Goal: Transaction & Acquisition: Purchase product/service

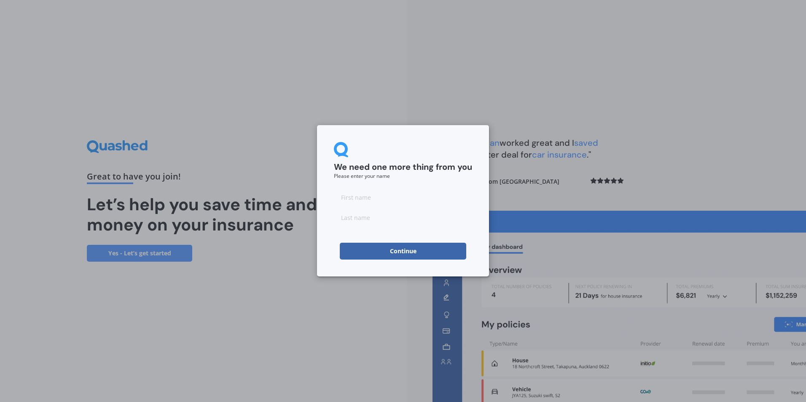
click at [356, 200] on input at bounding box center [403, 197] width 138 height 17
type input "[PERSON_NAME]"
type input "Umair"
click at [355, 248] on button "Continue" at bounding box center [403, 251] width 126 height 17
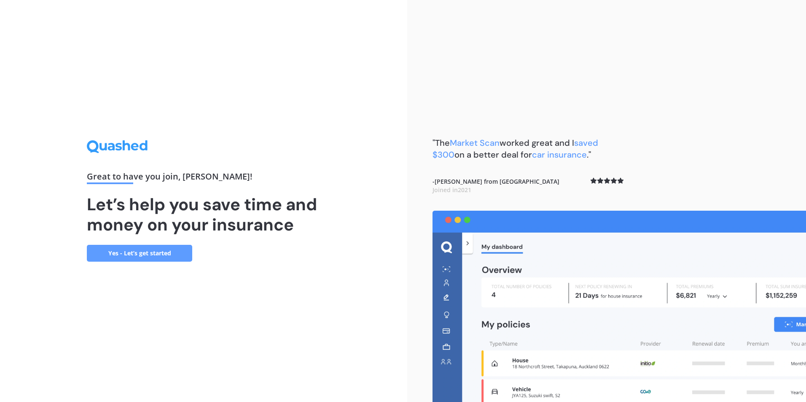
click at [134, 257] on link "Yes - Let’s get started" at bounding box center [139, 253] width 105 height 17
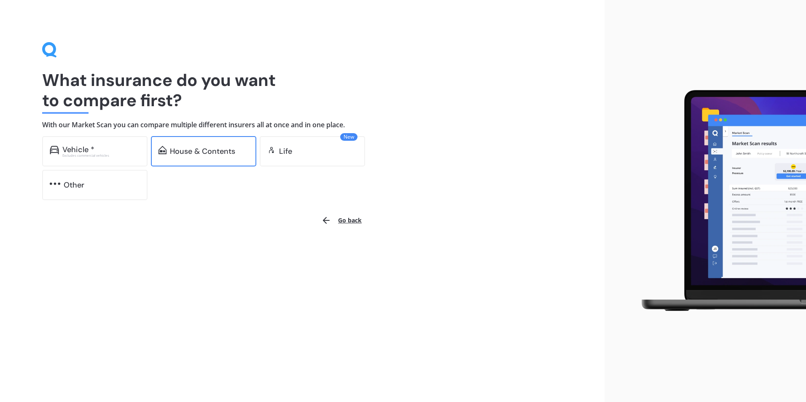
click at [204, 148] on div "House & Contents" at bounding box center [202, 151] width 65 height 8
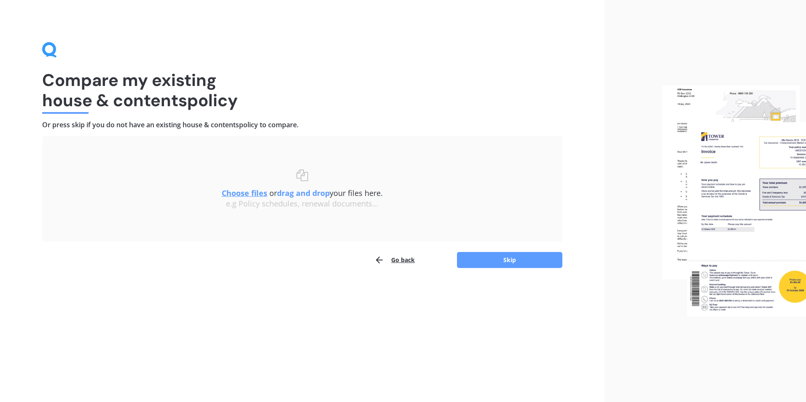
click at [396, 260] on button "Go back" at bounding box center [394, 260] width 40 height 17
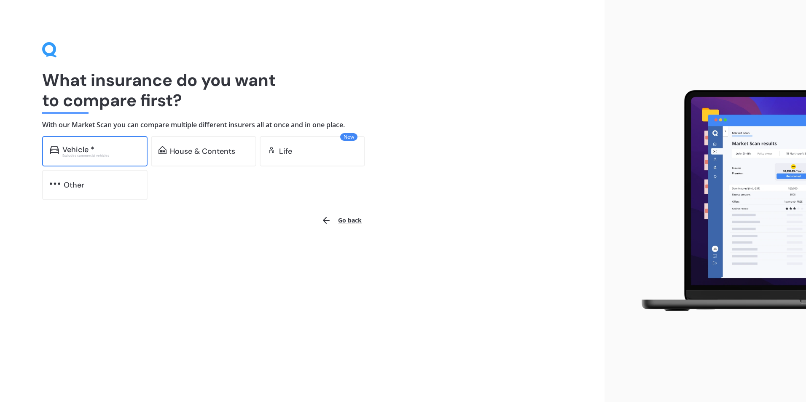
click at [104, 150] on div "Vehicle *" at bounding box center [101, 149] width 78 height 8
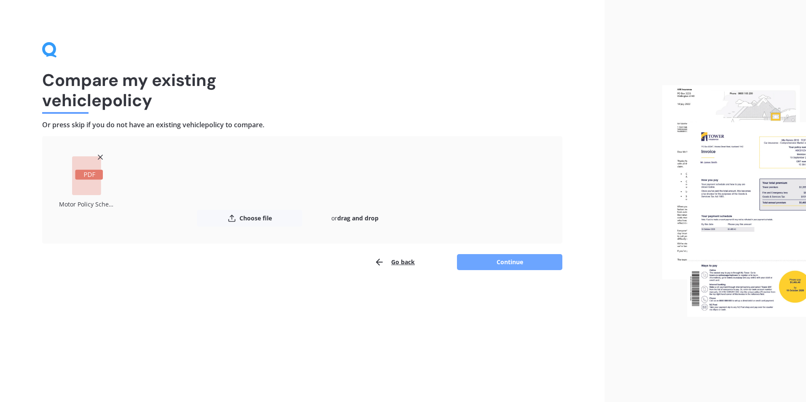
click at [481, 258] on button "Continue" at bounding box center [509, 262] width 105 height 16
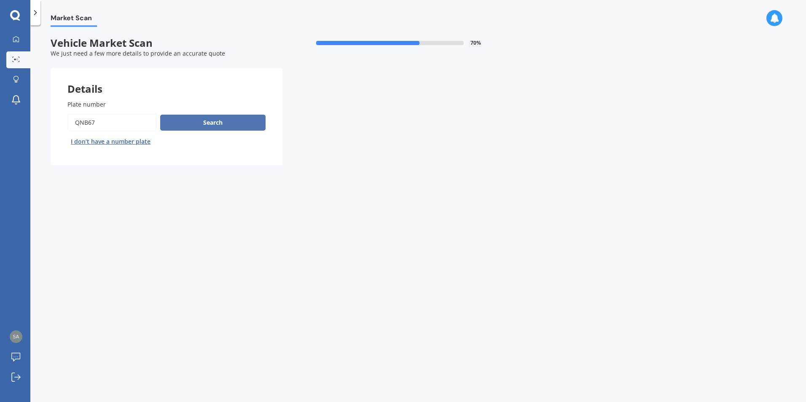
click at [194, 117] on button "Search" at bounding box center [212, 123] width 105 height 16
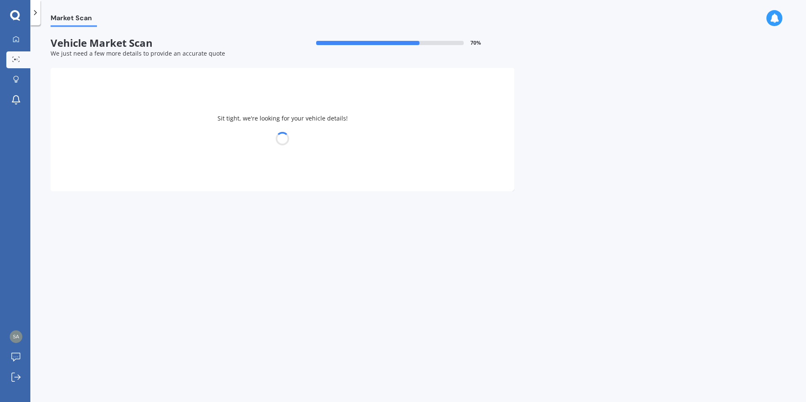
select select "TOYOTA"
select select "C-HR"
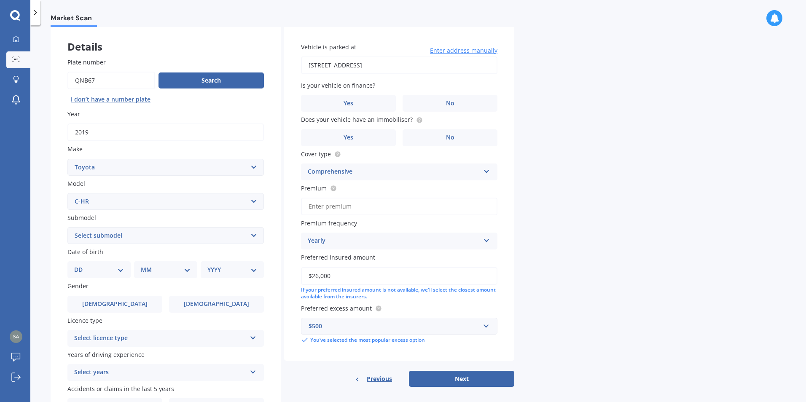
scroll to position [84, 0]
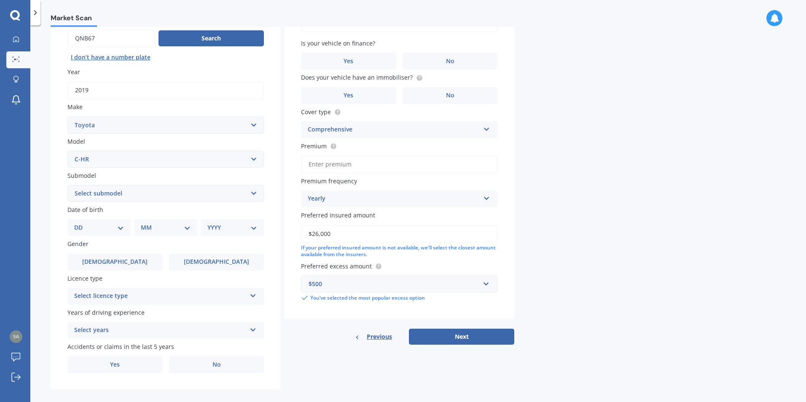
click at [132, 196] on select "Select submodel Hybrid Station Wagon SUV" at bounding box center [165, 193] width 196 height 17
select select "HYBRID"
click at [67, 185] on select "Select submodel Hybrid Station Wagon SUV" at bounding box center [165, 193] width 196 height 17
click at [116, 229] on select "DD 01 02 03 04 05 06 07 08 09 10 11 12 13 14 15 16 17 18 19 20 21 22 23 24 25 2…" at bounding box center [99, 227] width 50 height 9
select select "06"
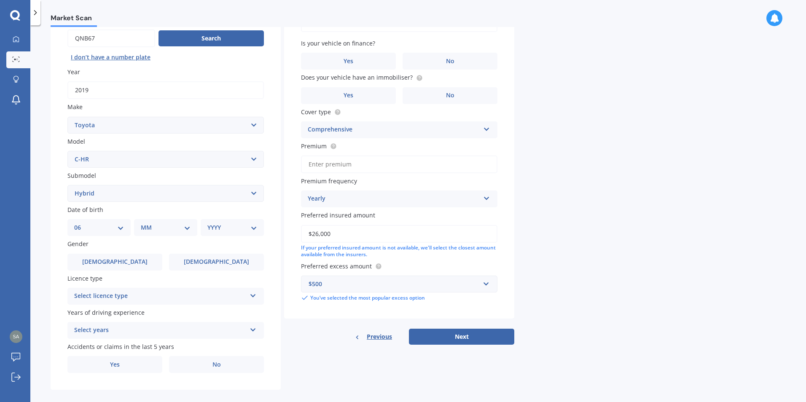
click at [81, 223] on select "DD 01 02 03 04 05 06 07 08 09 10 11 12 13 14 15 16 17 18 19 20 21 22 23 24 25 2…" at bounding box center [99, 227] width 50 height 9
click at [160, 225] on select "MM 01 02 03 04 05 06 07 08 09 10 11 12" at bounding box center [167, 227] width 46 height 9
click at [143, 310] on label "Years of driving experience" at bounding box center [163, 312] width 193 height 9
click at [161, 228] on select "MM 01 02 03 04 05 06 07 08 09 10 11 12" at bounding box center [167, 227] width 46 height 9
select select "06"
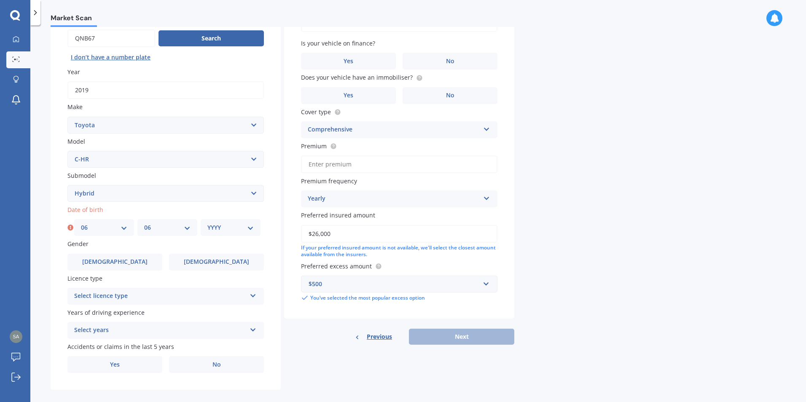
click at [144, 223] on select "MM 01 02 03 04 05 06 07 08 09 10 11 12" at bounding box center [167, 227] width 46 height 9
click at [224, 230] on select "YYYY 2025 2024 2023 2022 2021 2020 2019 2018 2017 2016 2015 2014 2013 2012 2011…" at bounding box center [230, 227] width 46 height 9
select select "1984"
click at [207, 223] on select "YYYY 2025 2024 2023 2022 2021 2020 2019 2018 2017 2016 2015 2014 2013 2012 2011…" at bounding box center [230, 227] width 46 height 9
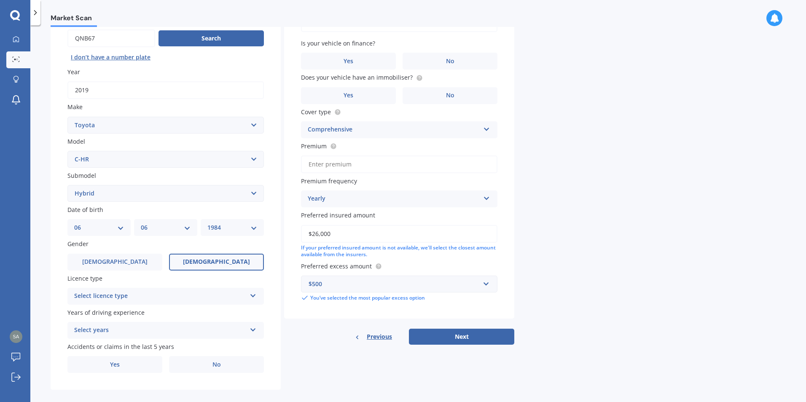
click at [178, 268] on label "[DEMOGRAPHIC_DATA]" at bounding box center [216, 262] width 95 height 17
click at [0, 0] on input "[DEMOGRAPHIC_DATA]" at bounding box center [0, 0] width 0 height 0
click at [143, 296] on div "Select licence type" at bounding box center [160, 296] width 172 height 10
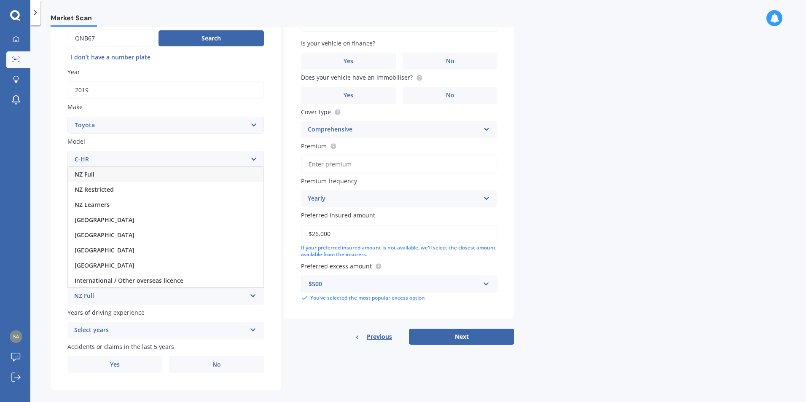
click at [78, 169] on div "NZ Full" at bounding box center [166, 174] width 196 height 15
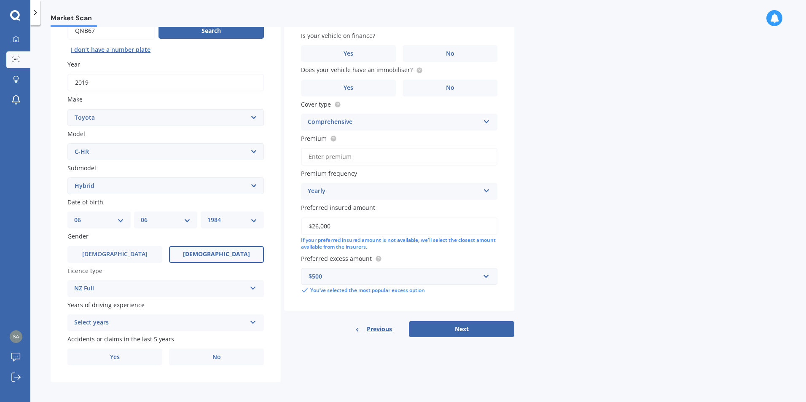
scroll to position [94, 0]
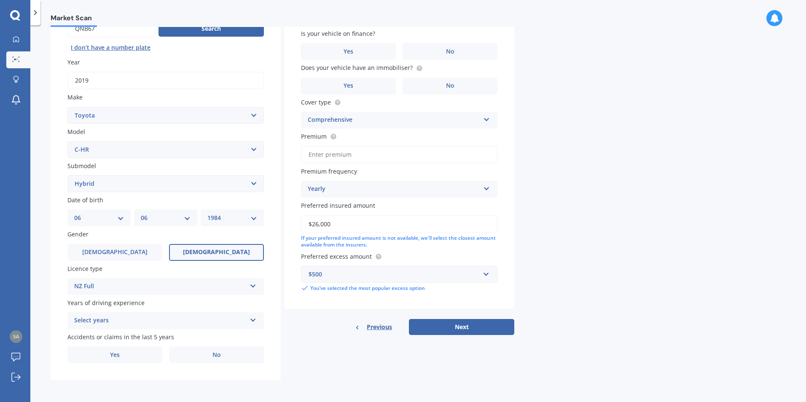
click at [109, 319] on div "Select years" at bounding box center [160, 321] width 172 height 10
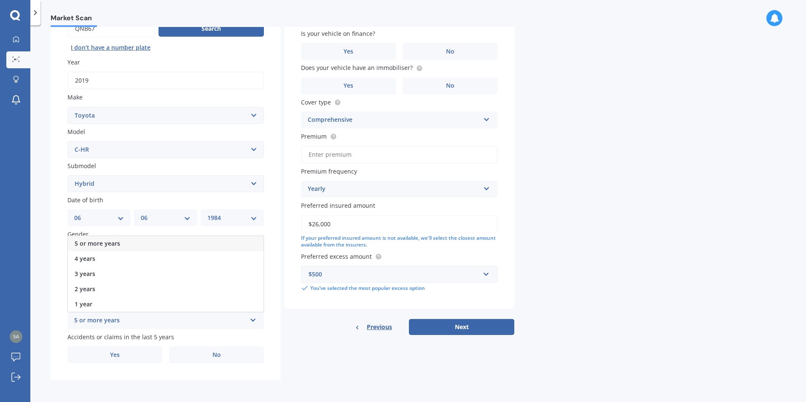
click at [88, 241] on span "5 or more years" at bounding box center [98, 243] width 46 height 8
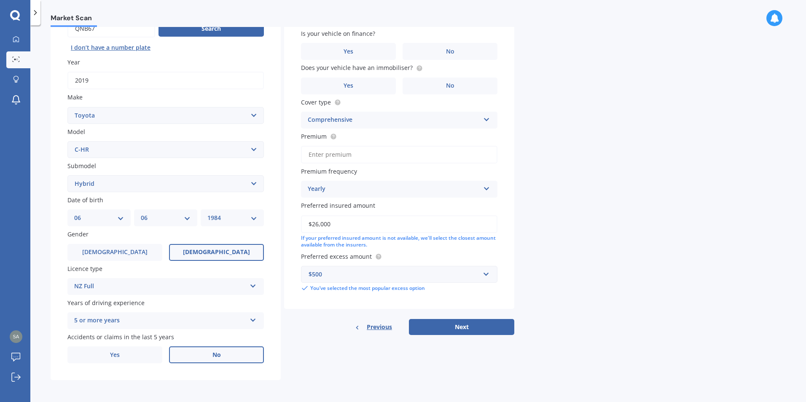
click at [199, 354] on label "No" at bounding box center [216, 355] width 95 height 17
click at [0, 0] on input "No" at bounding box center [0, 0] width 0 height 0
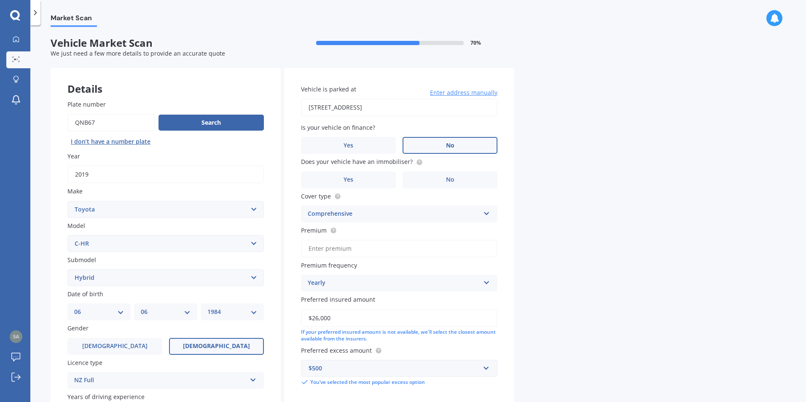
click at [440, 149] on label "No" at bounding box center [450, 145] width 95 height 17
click at [0, 0] on input "No" at bounding box center [0, 0] width 0 height 0
click at [447, 145] on span "No" at bounding box center [450, 145] width 8 height 7
click at [0, 0] on input "No" at bounding box center [0, 0] width 0 height 0
click at [433, 178] on label "No" at bounding box center [450, 180] width 95 height 17
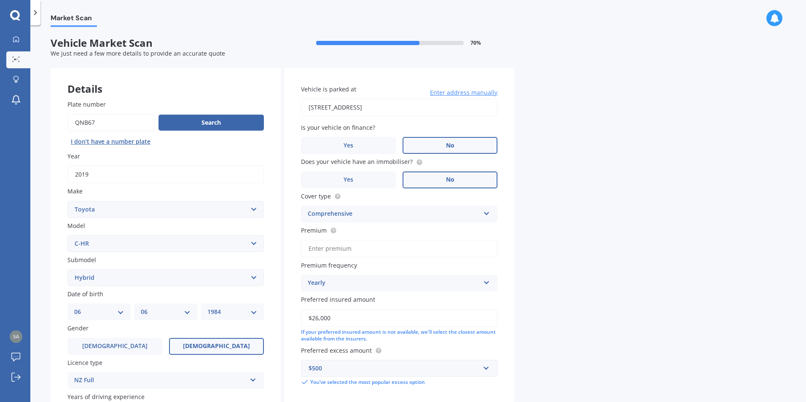
click at [0, 0] on input "No" at bounding box center [0, 0] width 0 height 0
click at [315, 175] on label "Yes" at bounding box center [348, 180] width 95 height 17
click at [0, 0] on input "Yes" at bounding box center [0, 0] width 0 height 0
click at [344, 216] on div "Comprehensive" at bounding box center [394, 214] width 172 height 10
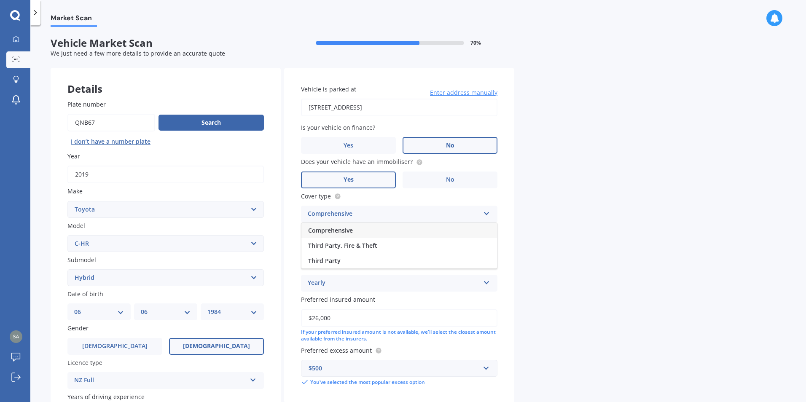
click at [344, 216] on div "Comprehensive" at bounding box center [394, 214] width 172 height 10
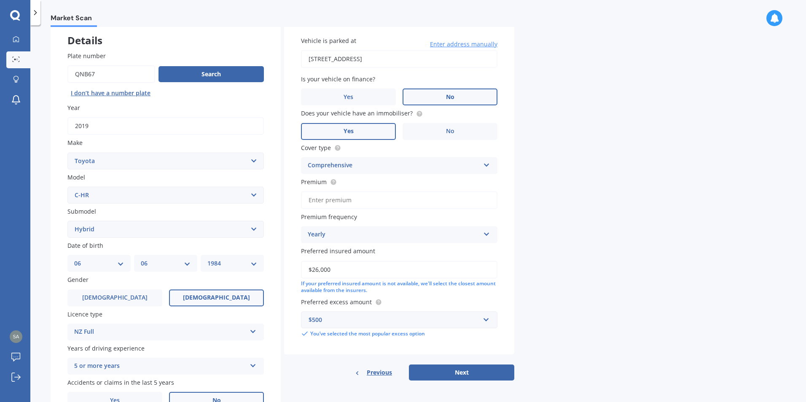
scroll to position [94, 0]
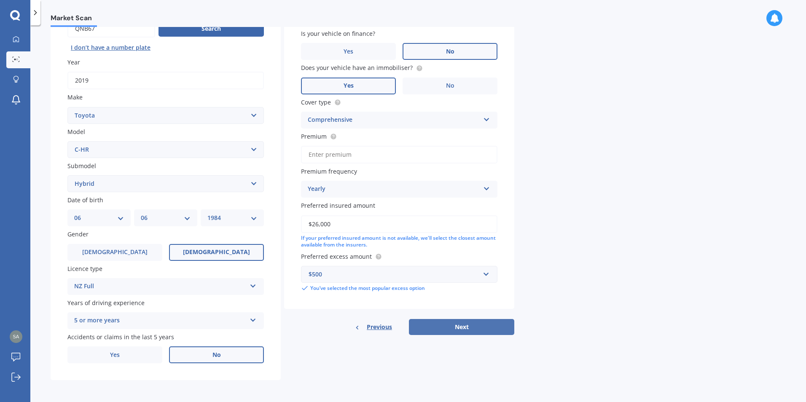
click at [487, 330] on button "Next" at bounding box center [461, 327] width 105 height 16
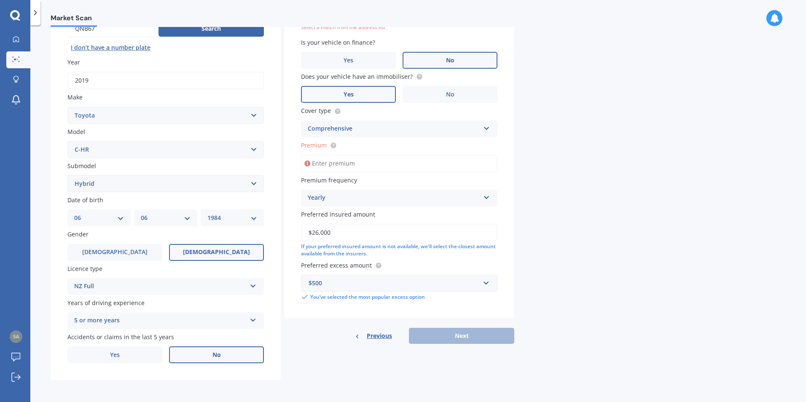
scroll to position [58, 0]
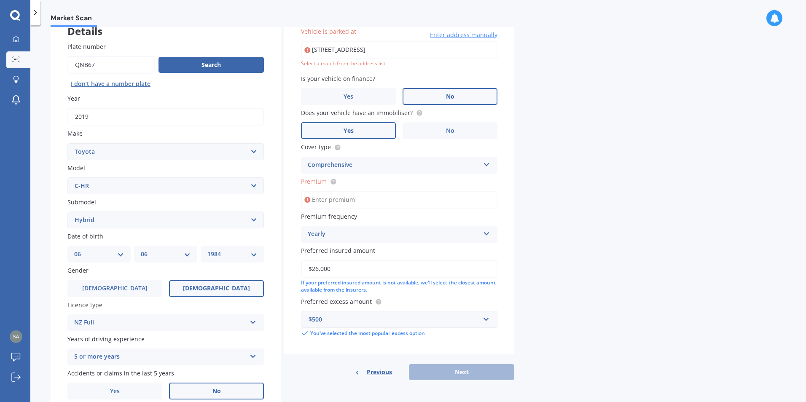
type input "[STREET_ADDRESS]"
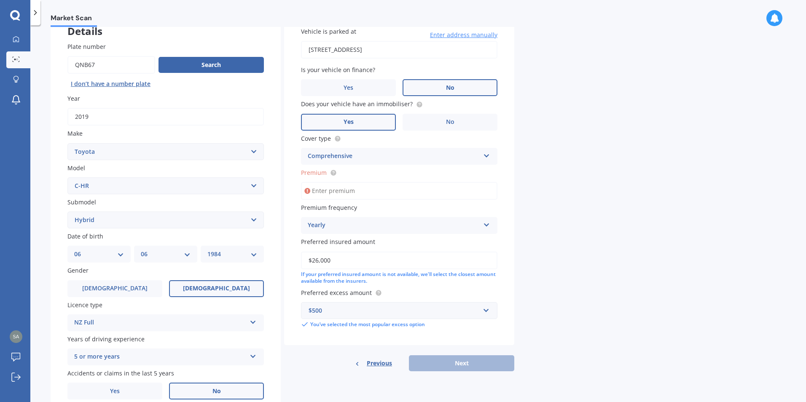
click at [346, 186] on input "Premium" at bounding box center [399, 191] width 196 height 18
type input "$92.48"
click at [357, 222] on div "Yearly" at bounding box center [394, 226] width 172 height 10
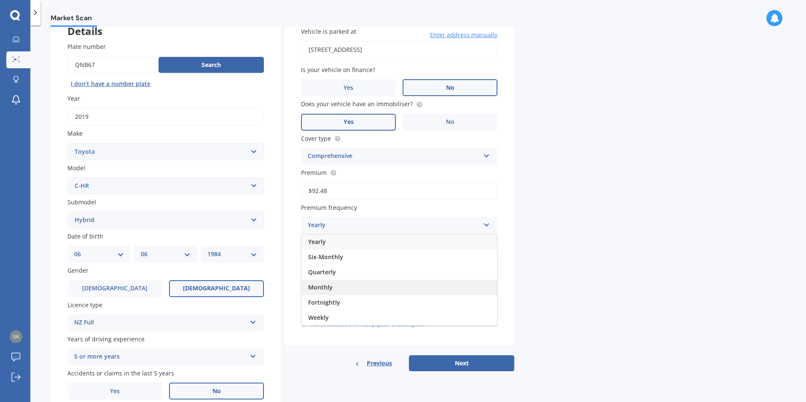
click at [328, 284] on span "Monthly" at bounding box center [320, 287] width 24 height 8
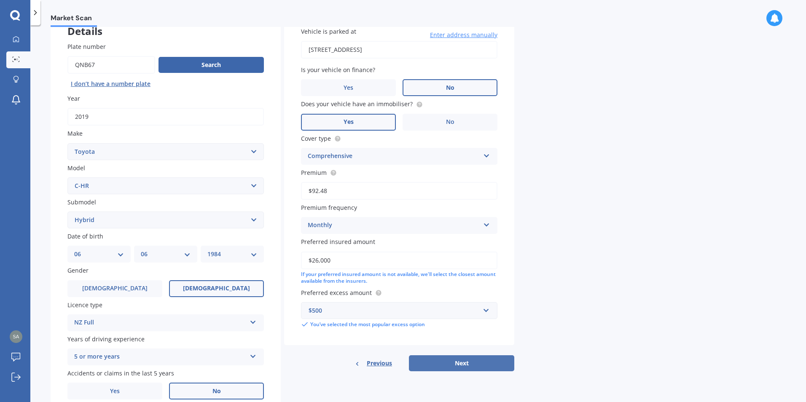
click at [436, 361] on button "Next" at bounding box center [461, 363] width 105 height 16
select select "06"
select select "1984"
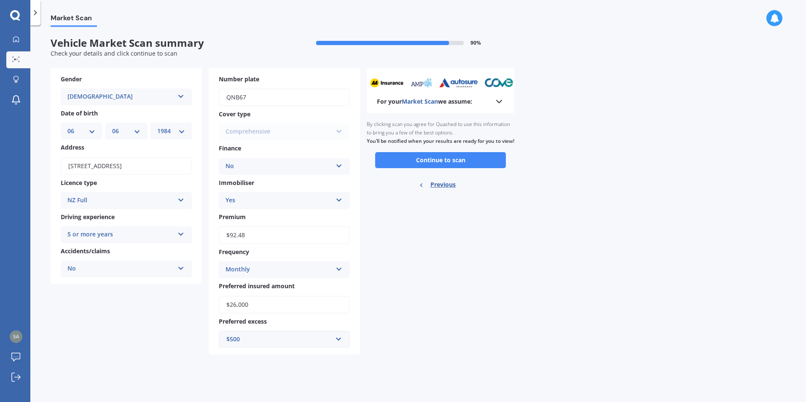
scroll to position [0, 0]
click at [420, 168] on button "Continue to scan" at bounding box center [440, 160] width 131 height 16
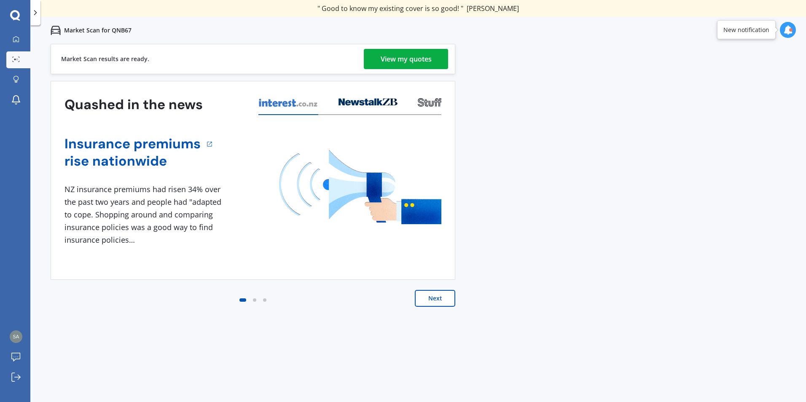
click at [387, 59] on div "View my quotes" at bounding box center [406, 59] width 51 height 20
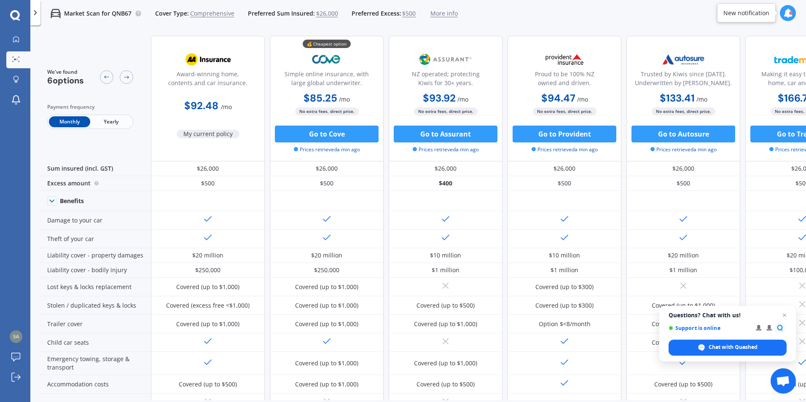
click at [107, 117] on span "Yearly" at bounding box center [110, 121] width 41 height 11
click at [70, 121] on span "Monthly" at bounding box center [69, 121] width 41 height 11
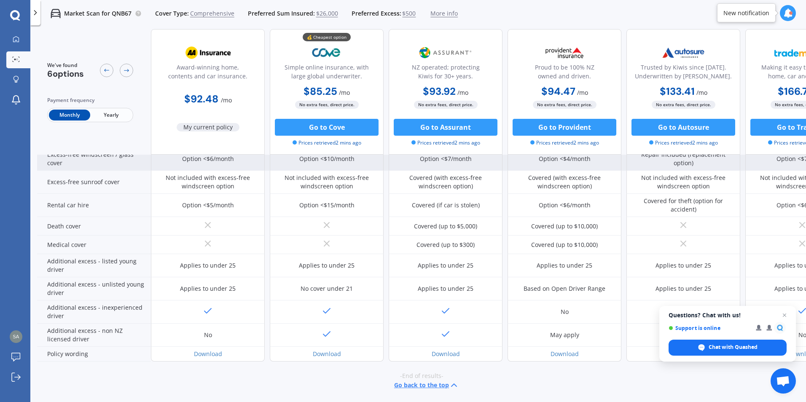
scroll to position [331, 0]
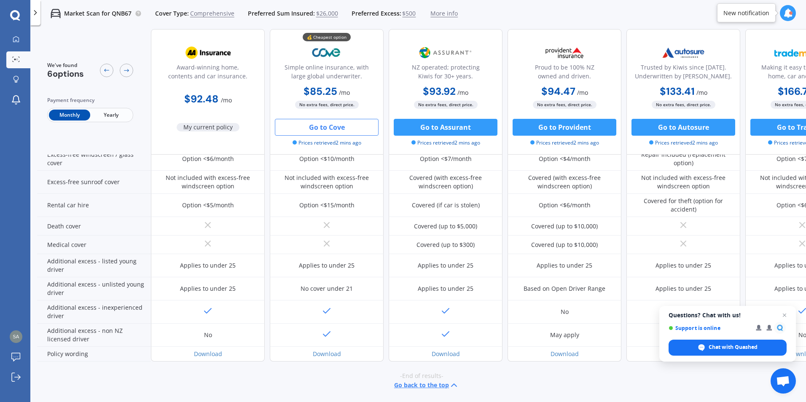
click at [291, 128] on button "Go to Cove" at bounding box center [327, 127] width 104 height 17
